Goal: Task Accomplishment & Management: Manage account settings

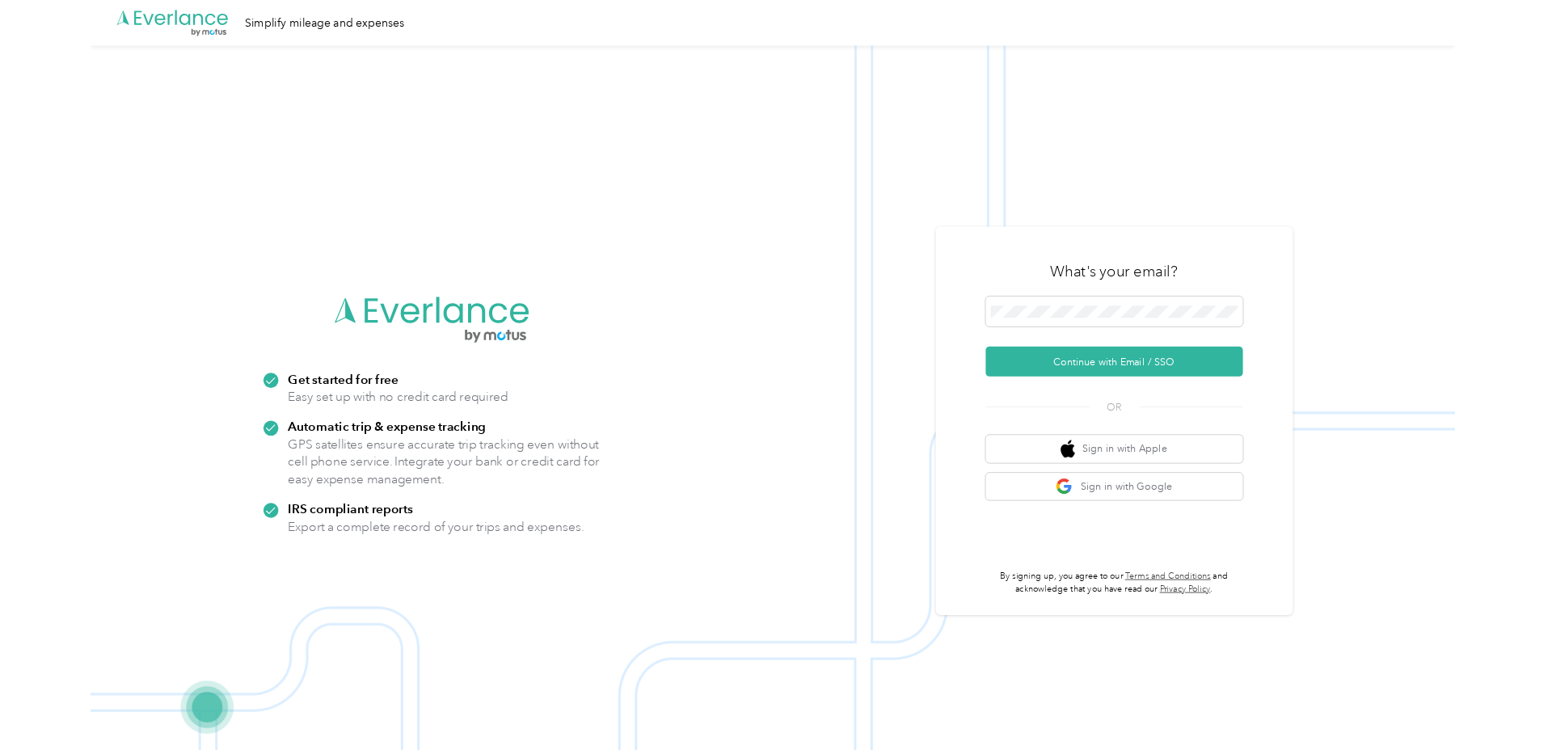
scroll to position [11835, 0]
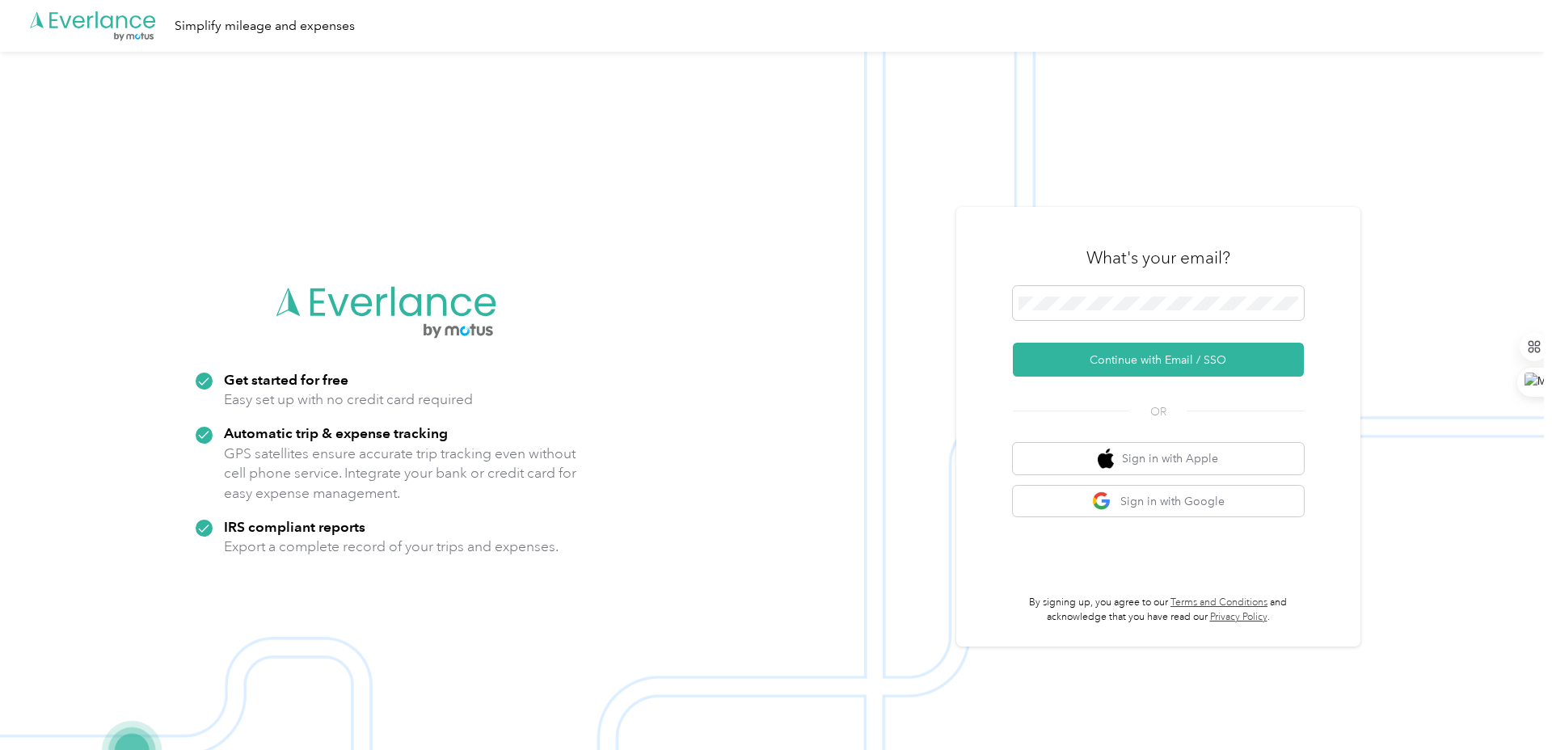
click at [1323, 229] on div "What's your email? Continue with Email / SSO OR Sign in with Apple Sign in with…" at bounding box center [1158, 427] width 404 height 440
click at [1164, 509] on button "Sign in with Google" at bounding box center [1158, 502] width 291 height 32
click at [1360, 433] on div "What's your email? Continue with Email / SSO OR Sign in with Apple Sign in with…" at bounding box center [1158, 427] width 404 height 440
click at [1212, 512] on button "Sign in with Google" at bounding box center [1158, 502] width 291 height 32
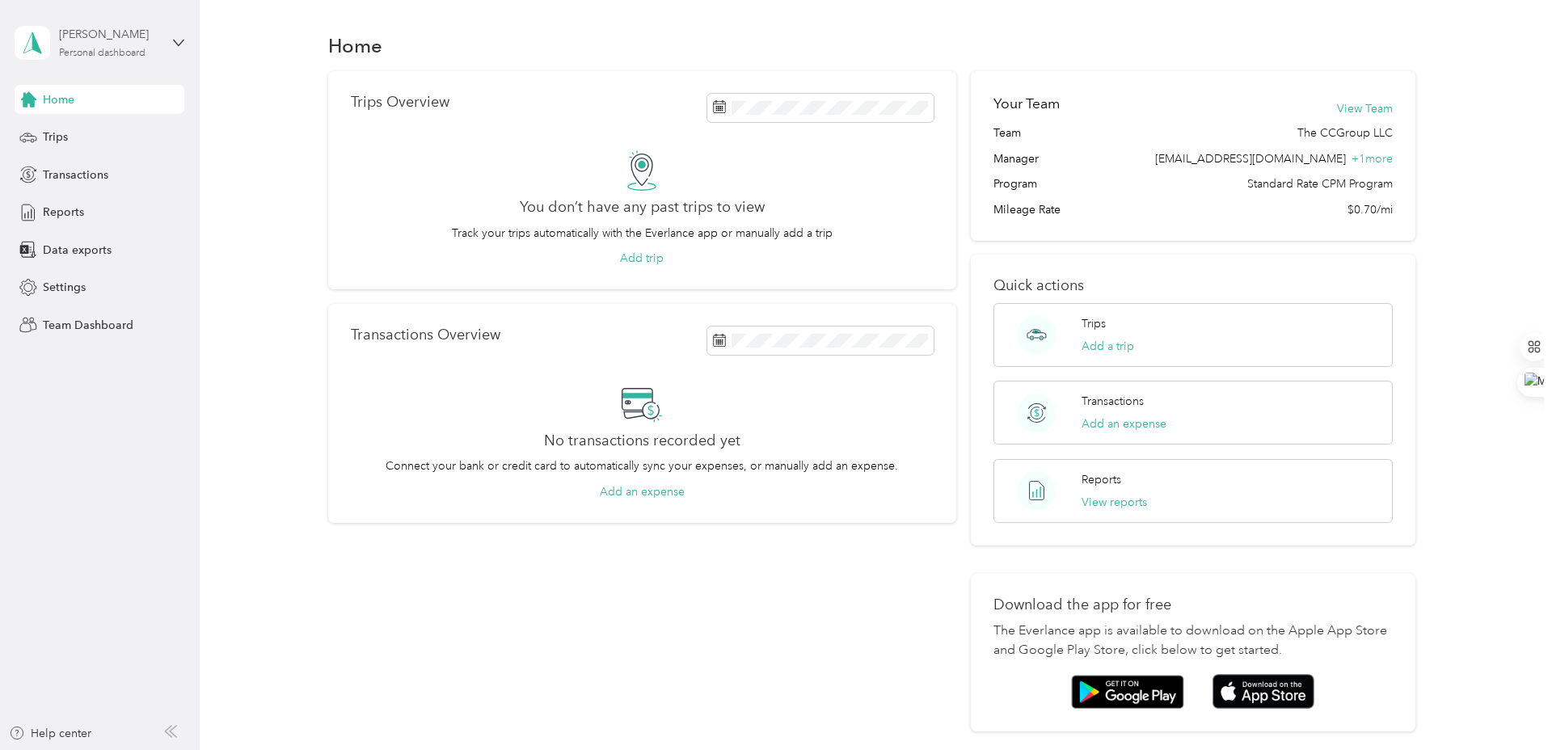
click at [130, 55] on div "Personal dashboard" at bounding box center [102, 53] width 86 height 10
click at [64, 436] on aside "[PERSON_NAME] Personal dashboard Home Trips Transactions Reports Data exports S…" at bounding box center [100, 375] width 200 height 750
click at [75, 294] on span "Settings" at bounding box center [64, 287] width 43 height 17
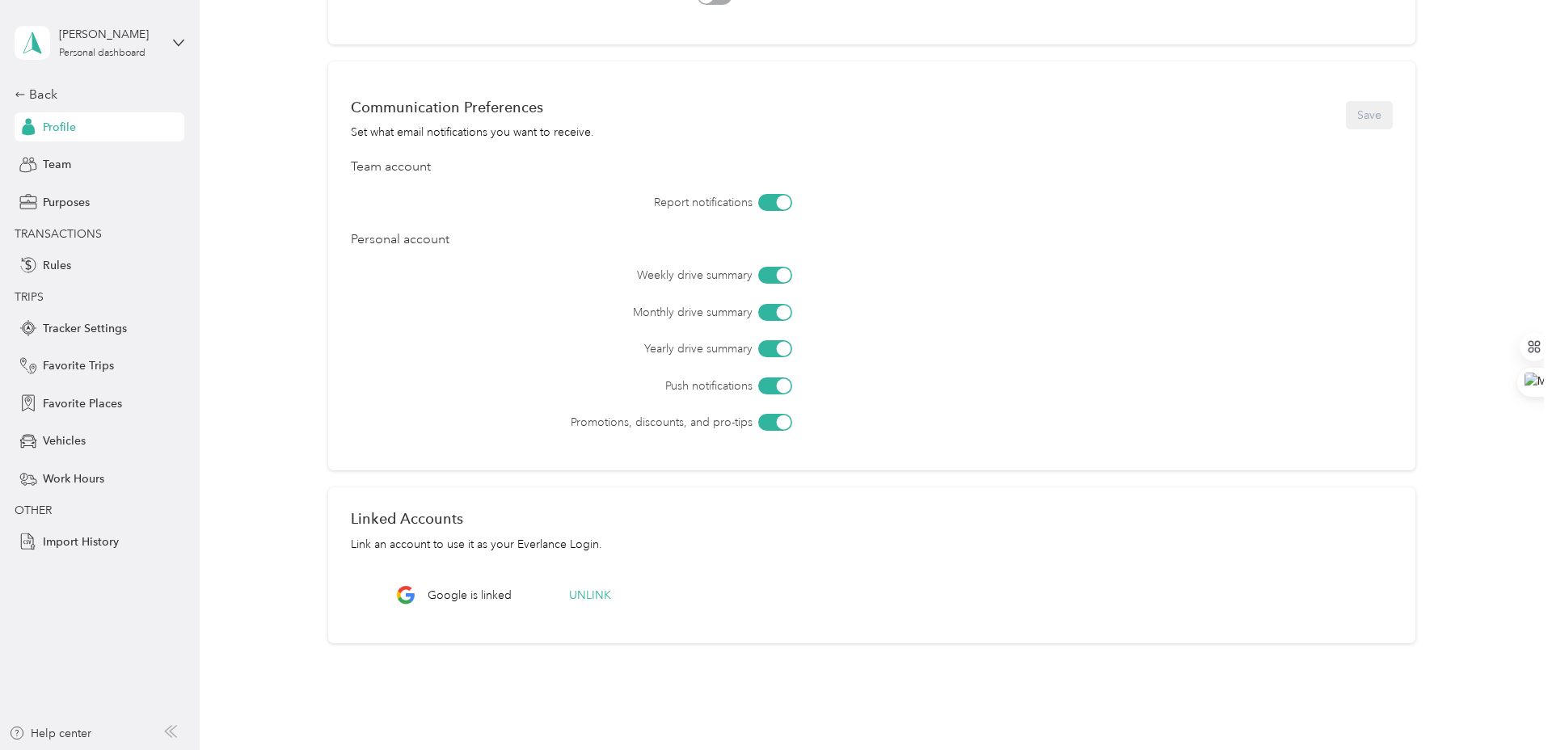
scroll to position [448, 0]
